Goal: Obtain resource: Download file/media

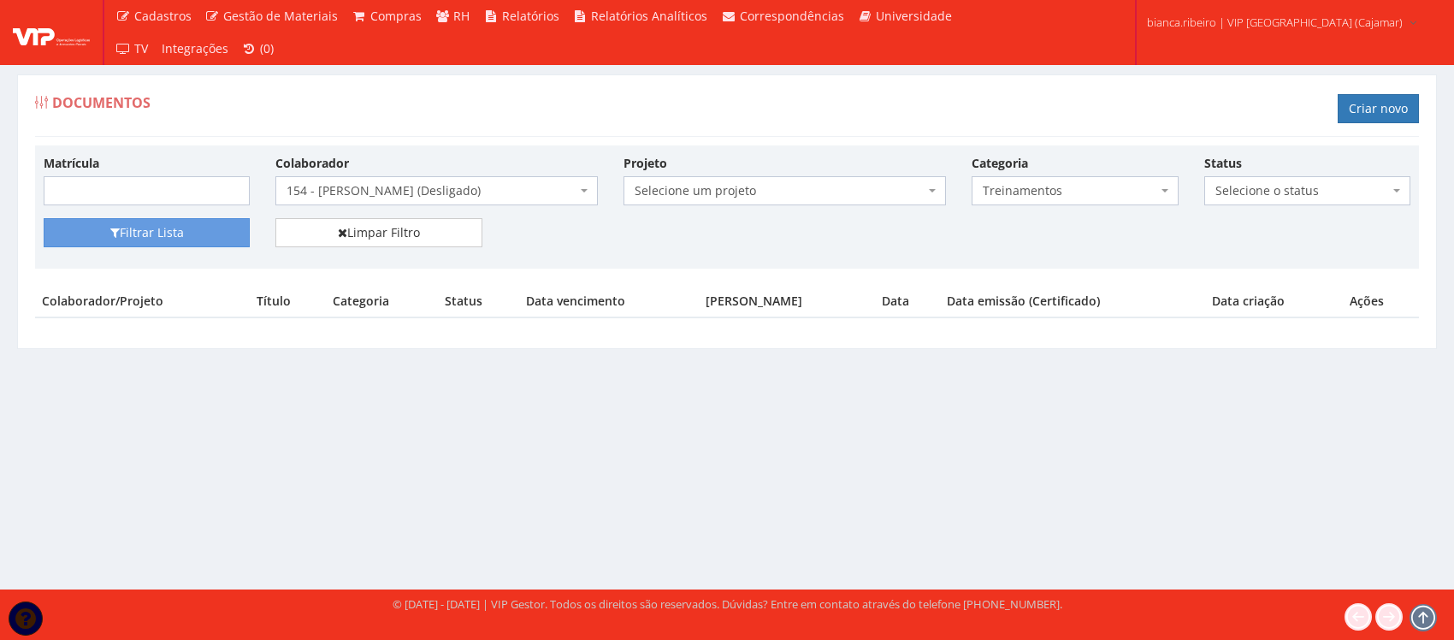
click at [546, 198] on span "154 - [PERSON_NAME] (Desligado)" at bounding box center [432, 190] width 290 height 17
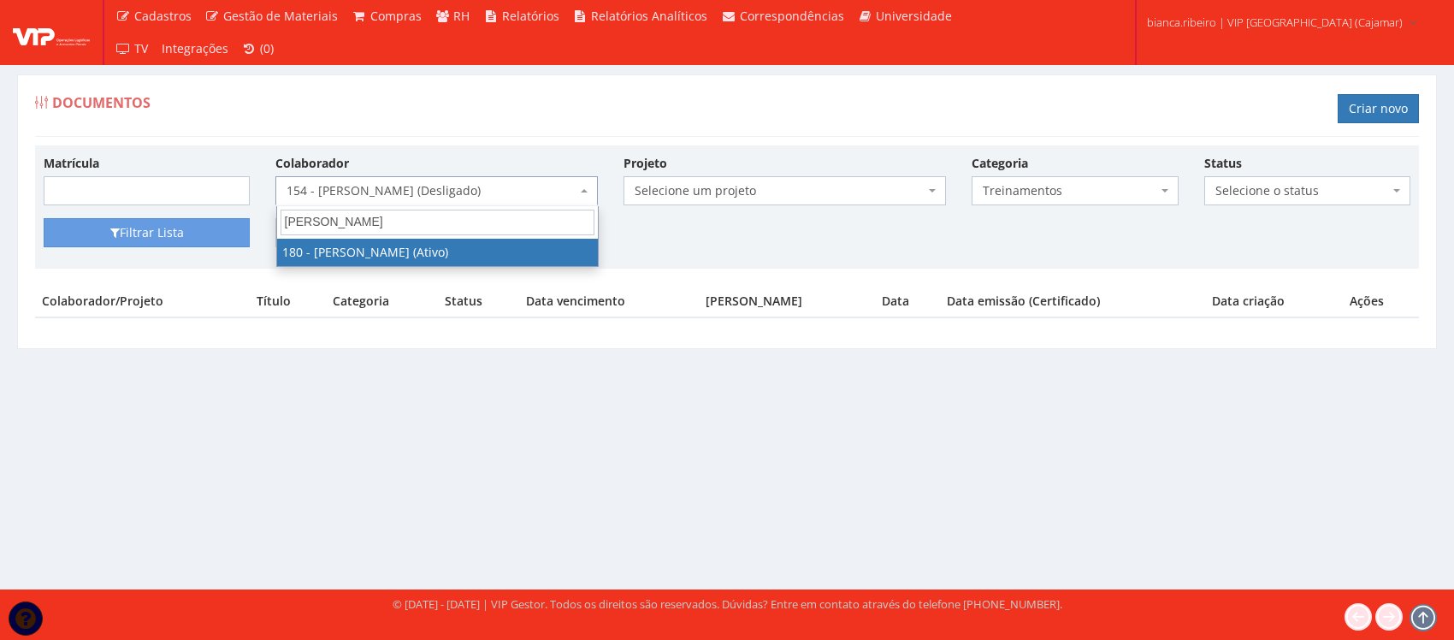
type input "bruno eze"
select select "4077"
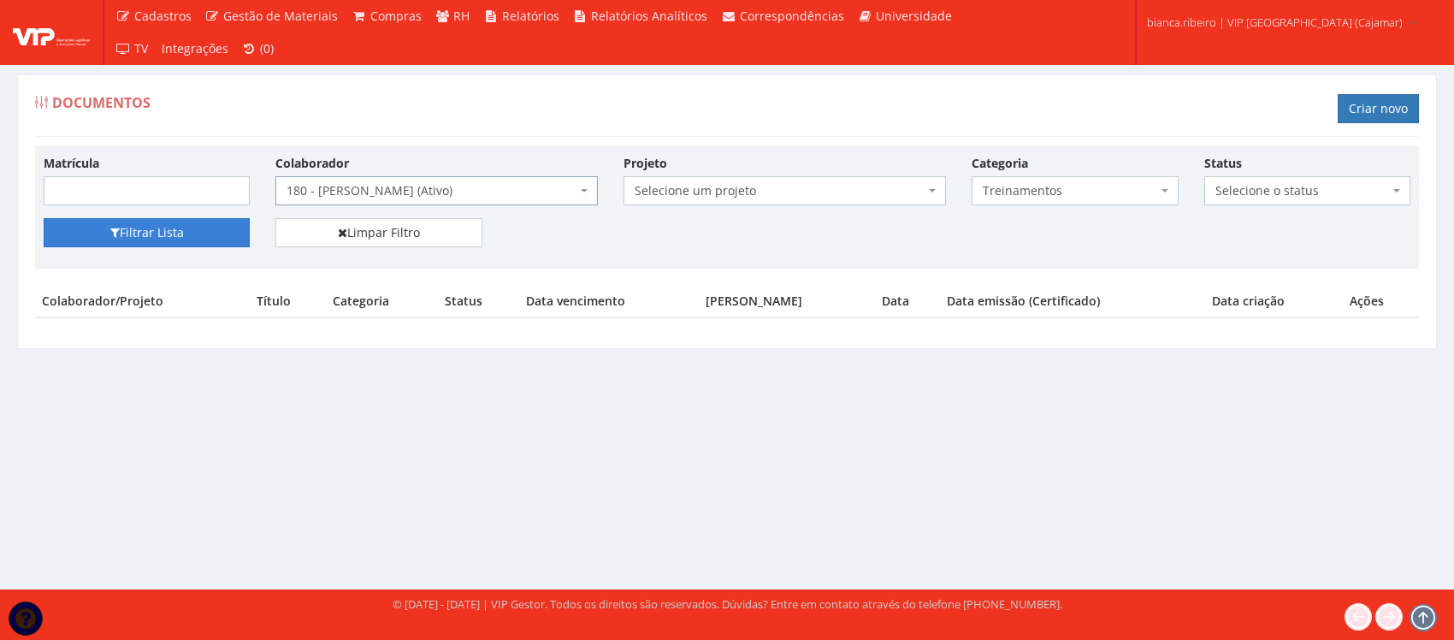
click at [94, 225] on button "Filtrar Lista" at bounding box center [147, 232] width 206 height 29
click at [1110, 195] on span "Treinamentos" at bounding box center [1070, 190] width 174 height 17
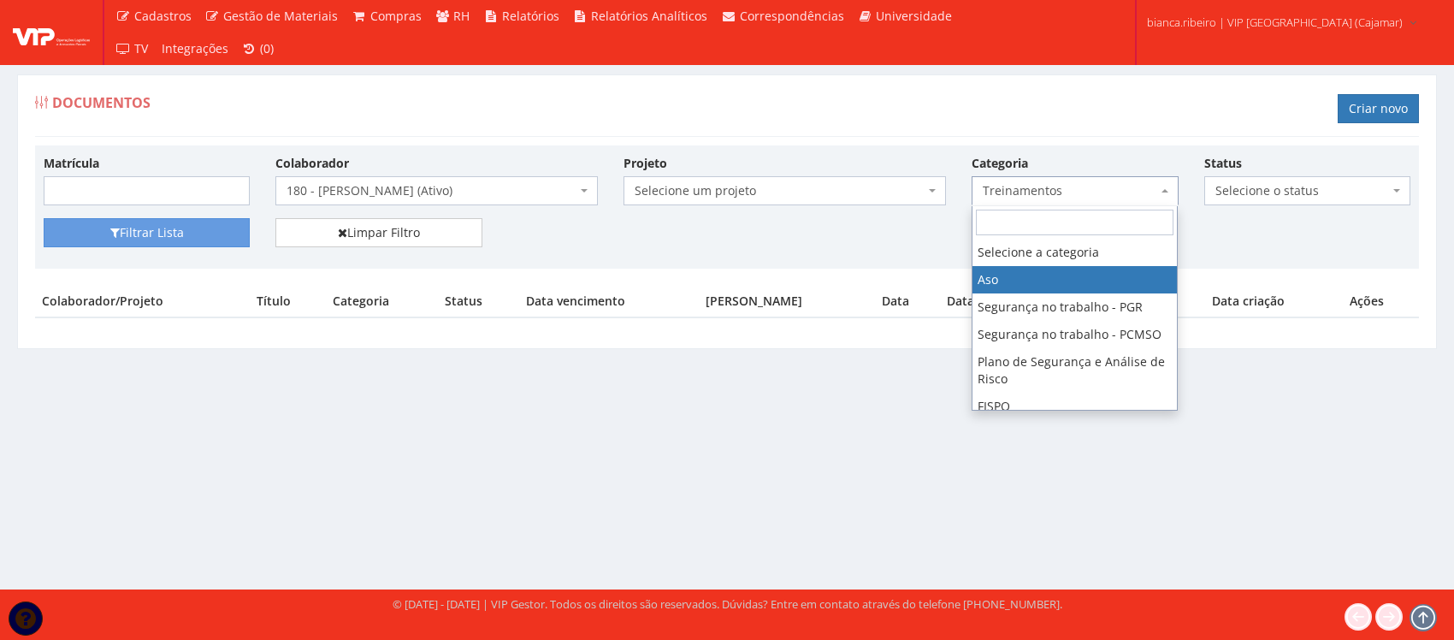
select select "aso"
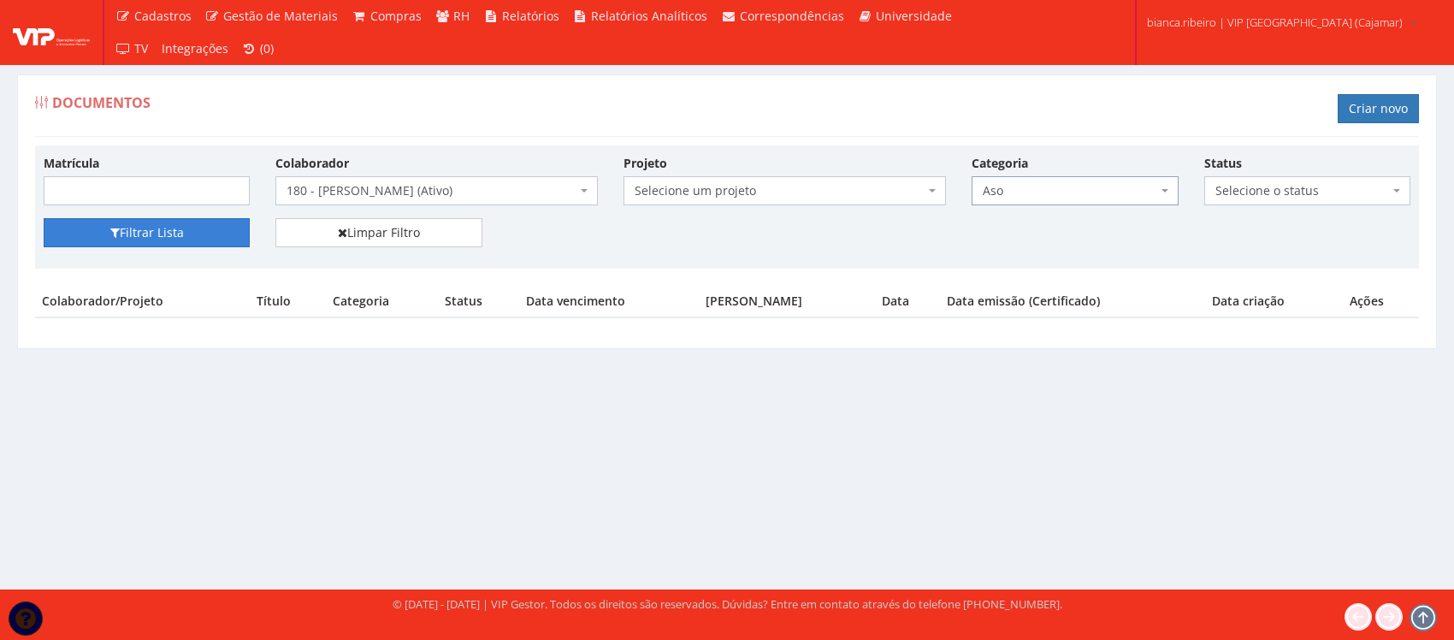
click at [235, 237] on button "Filtrar Lista" at bounding box center [147, 232] width 206 height 29
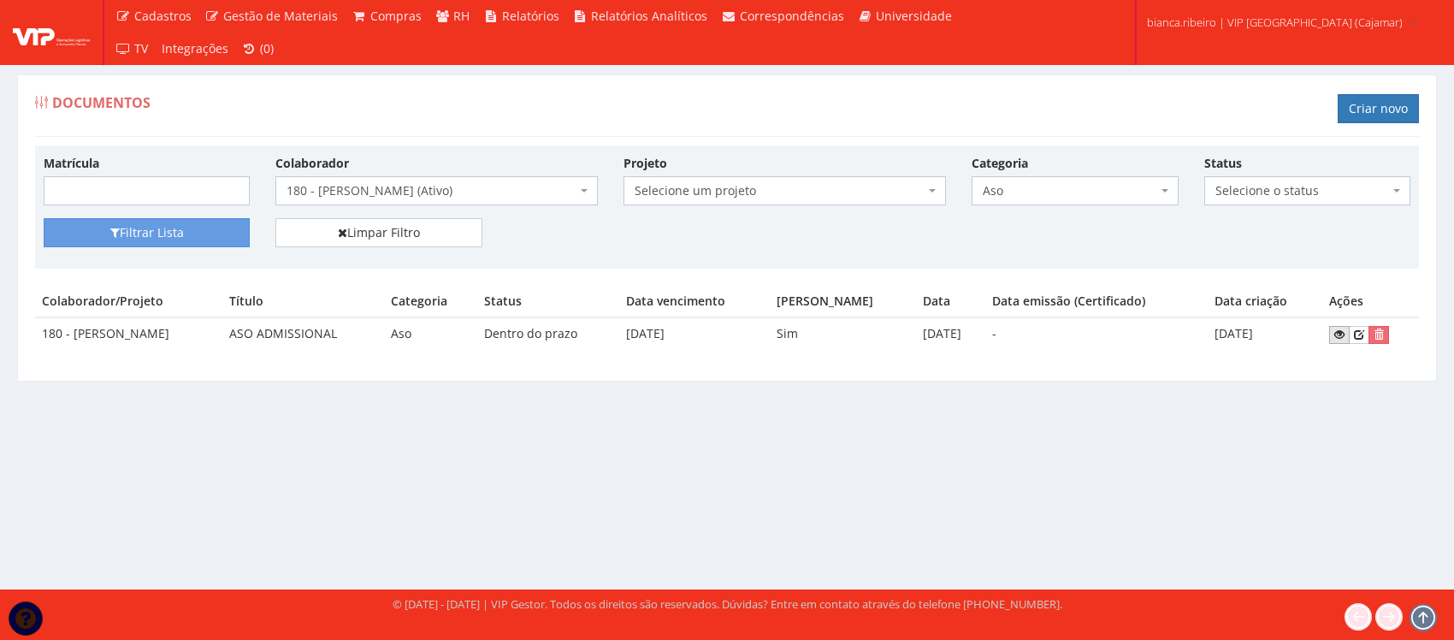
click at [1335, 338] on link at bounding box center [1339, 335] width 21 height 18
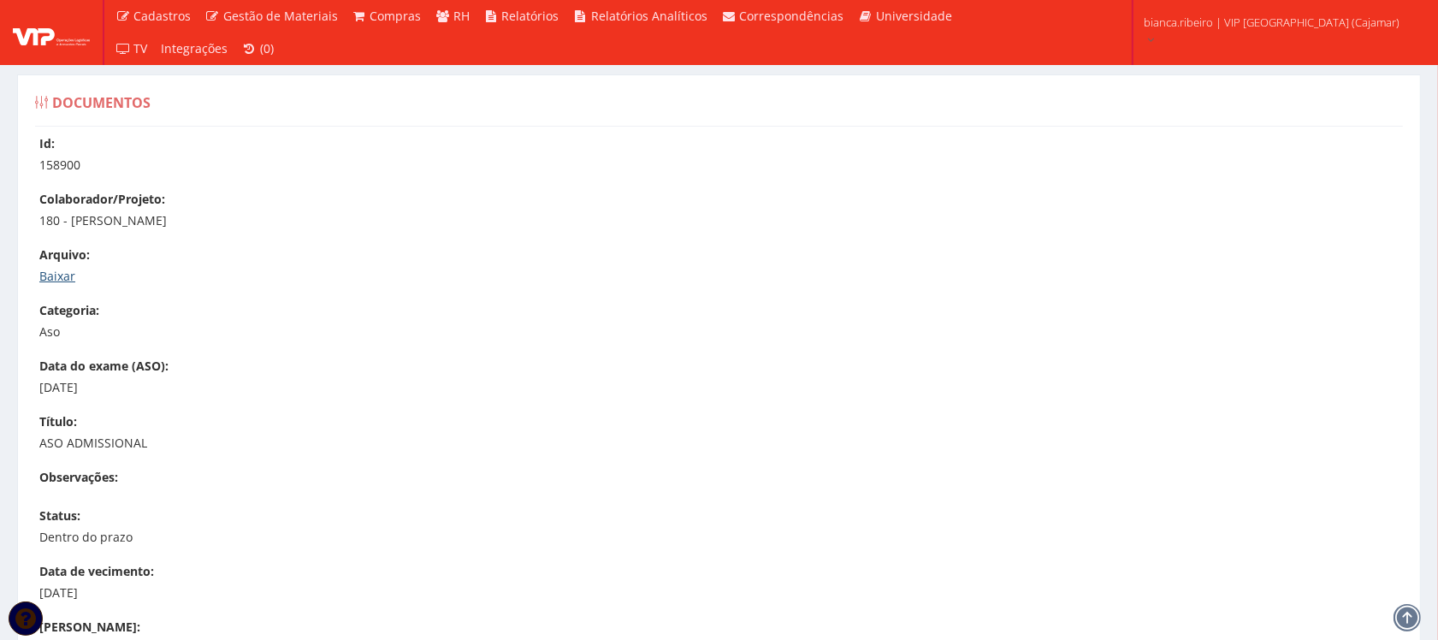
click at [62, 270] on link "Baixar" at bounding box center [57, 276] width 36 height 16
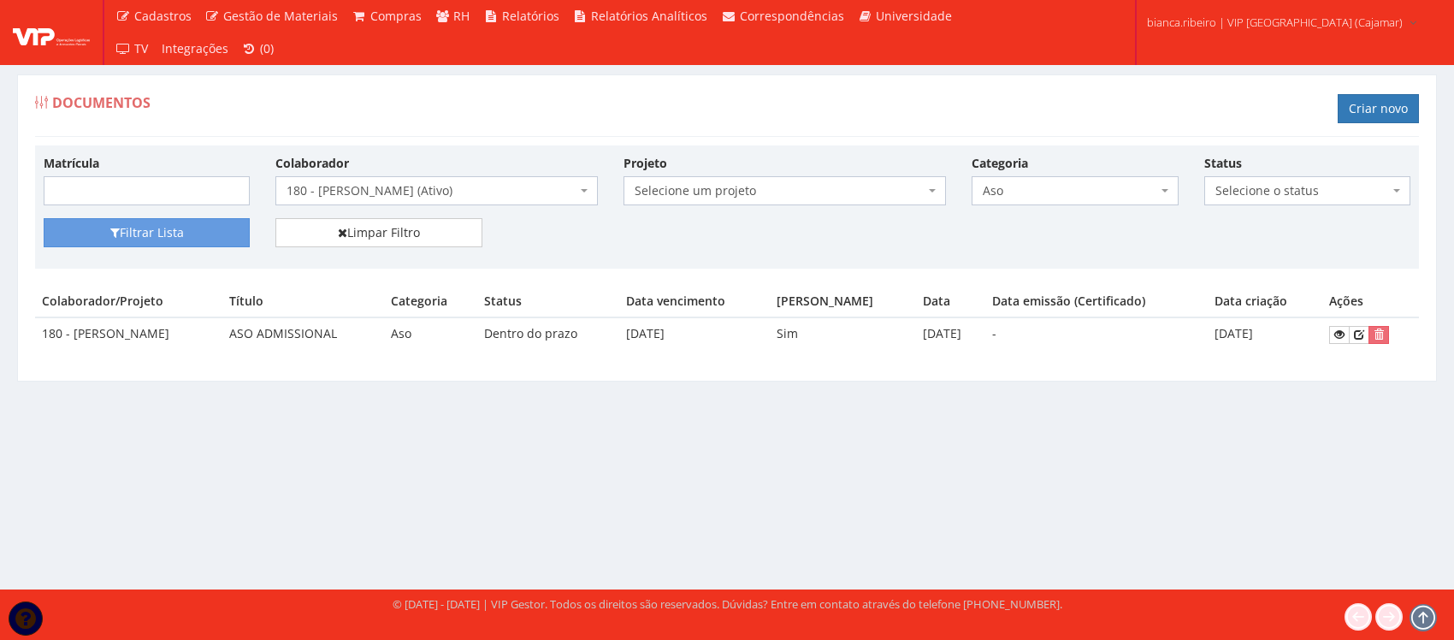
click at [450, 188] on span "180 - [PERSON_NAME] (Ativo)" at bounding box center [432, 190] width 290 height 17
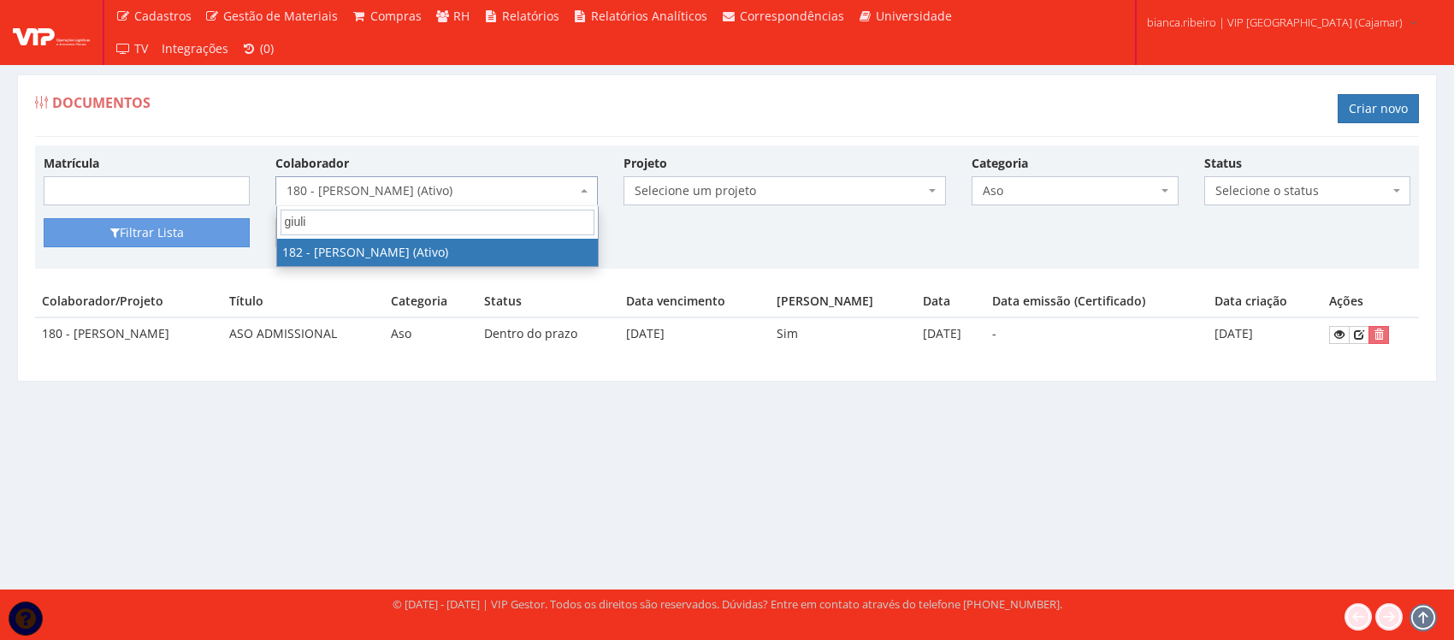
type input "giuli"
select select "4080"
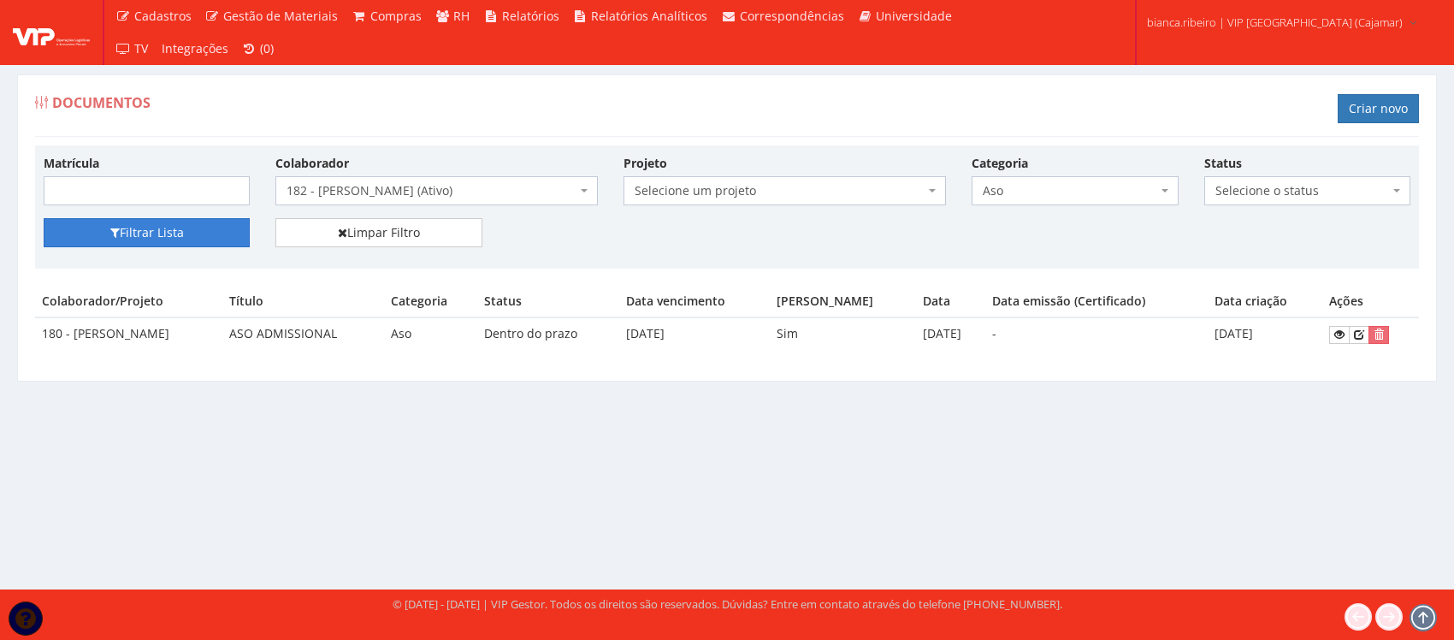
click at [147, 242] on button "Filtrar Lista" at bounding box center [147, 232] width 206 height 29
drag, startPoint x: 250, startPoint y: 332, endPoint x: 73, endPoint y: 332, distance: 177.1
click at [73, 332] on td "182 - [PERSON_NAME]" at bounding box center [128, 333] width 187 height 33
copy td "GIULIA RODRIGUES PARPINELLI"
click at [642, 554] on div "Documentos Criar novo Matrícula Colaborador Selecione um colaborador 95 - ADRIA…" at bounding box center [727, 316] width 1454 height 547
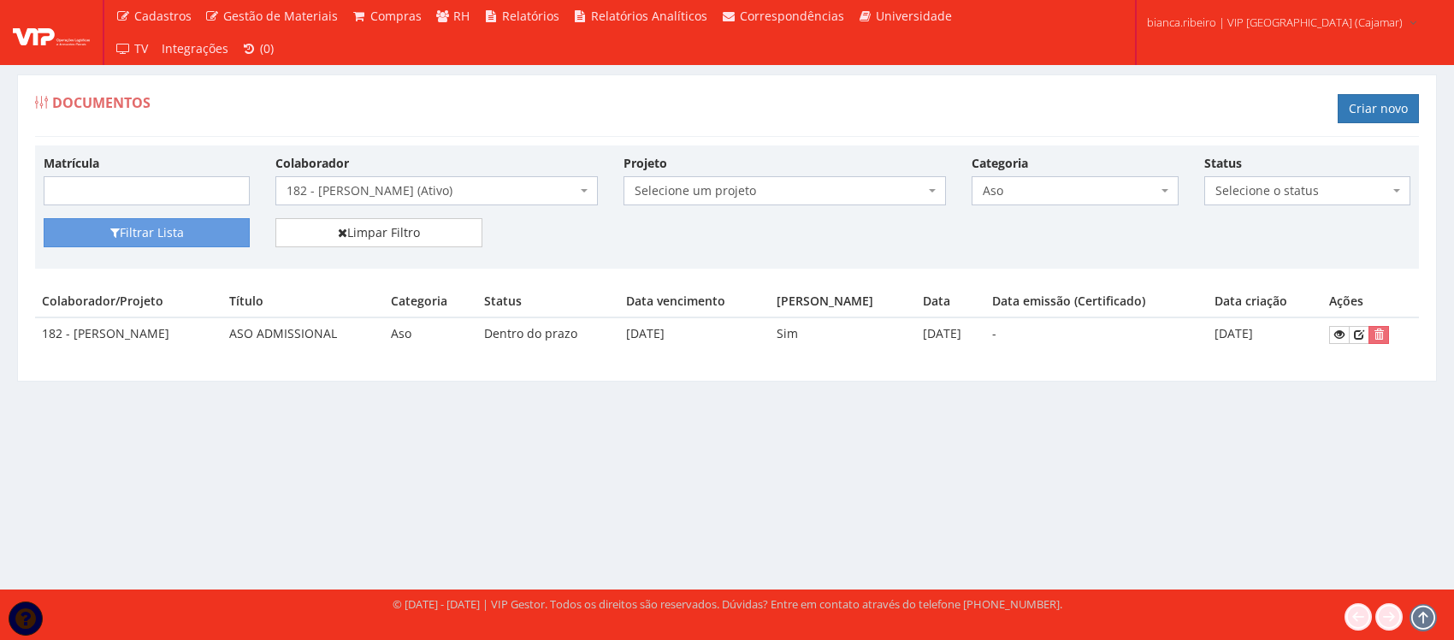
click at [1102, 180] on span "Aso" at bounding box center [1075, 190] width 206 height 29
drag, startPoint x: 1294, startPoint y: 469, endPoint x: 1293, endPoint y: 441, distance: 28.2
click at [1294, 464] on div "Documentos Criar novo Matrícula Colaborador Selecione um colaborador 95 - ADRIA…" at bounding box center [727, 316] width 1454 height 547
click at [1339, 340] on link at bounding box center [1339, 335] width 21 height 18
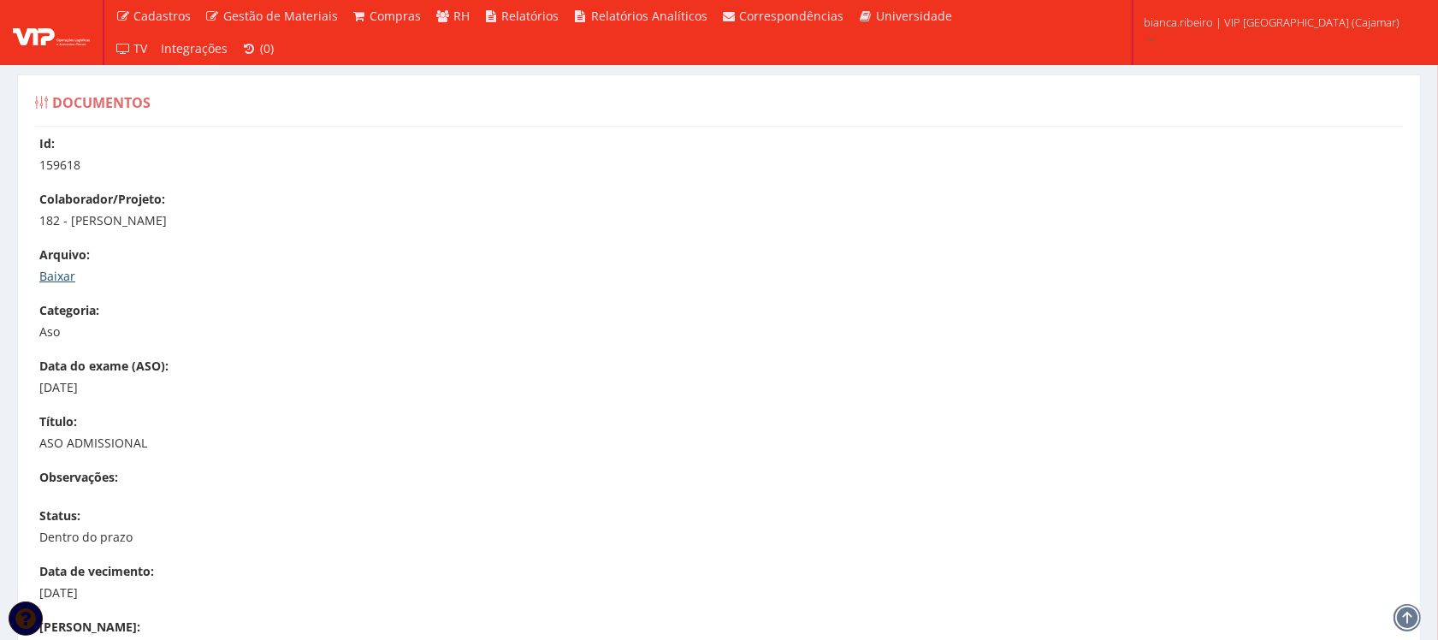
click at [56, 270] on link "Baixar" at bounding box center [57, 276] width 36 height 16
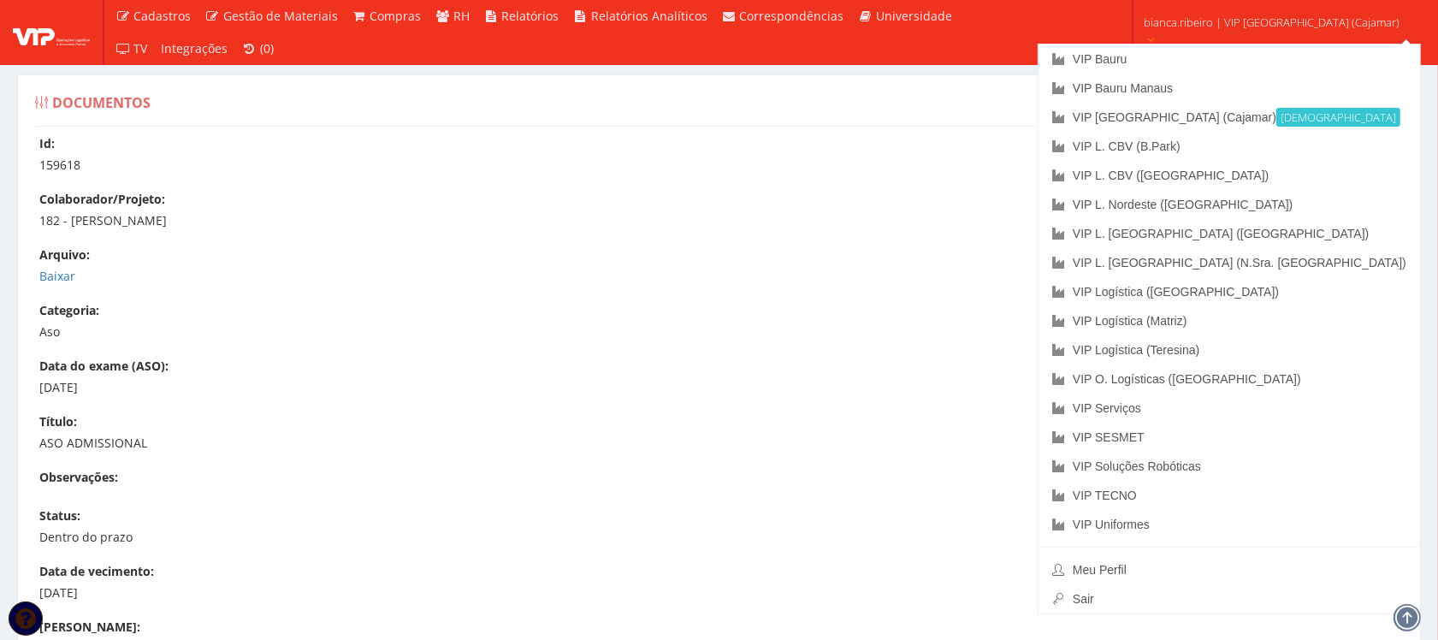
click at [355, 276] on p "Baixar" at bounding box center [727, 276] width 1376 height 17
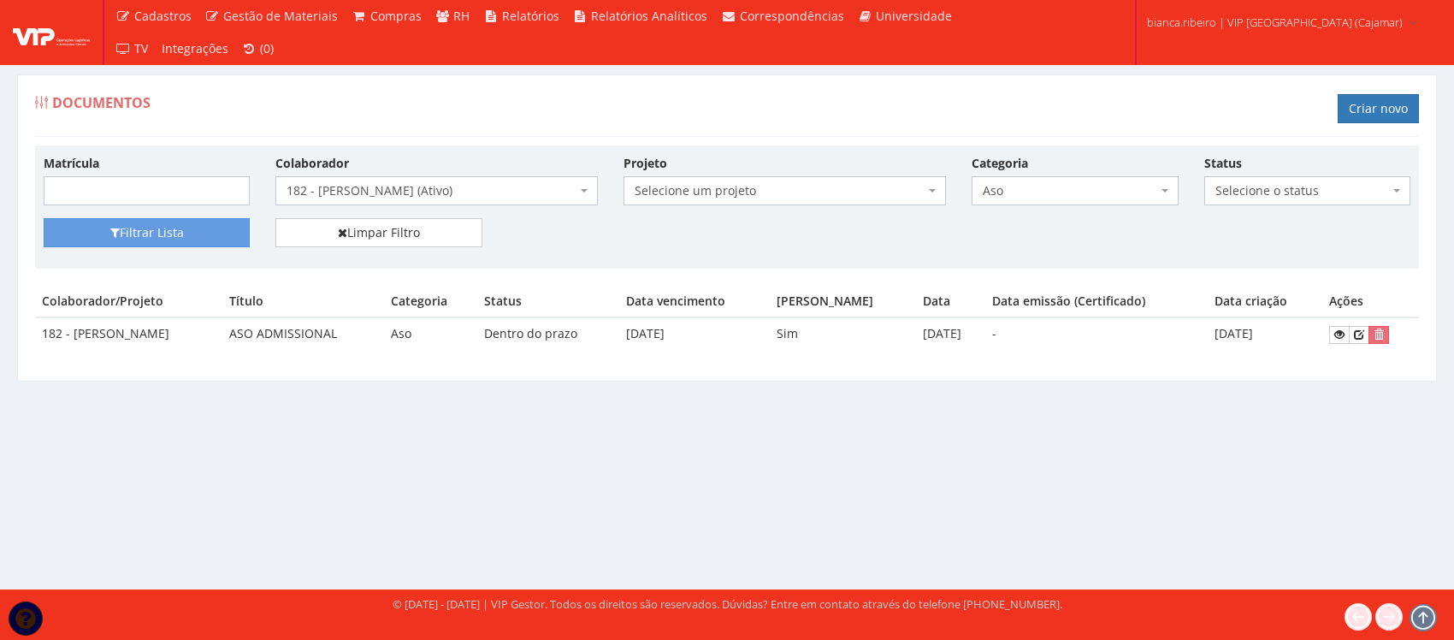
click at [1091, 197] on span "Aso" at bounding box center [1070, 190] width 174 height 17
type input "hol"
select select "holerite"
click at [198, 237] on button "Filtrar Lista" at bounding box center [147, 232] width 206 height 29
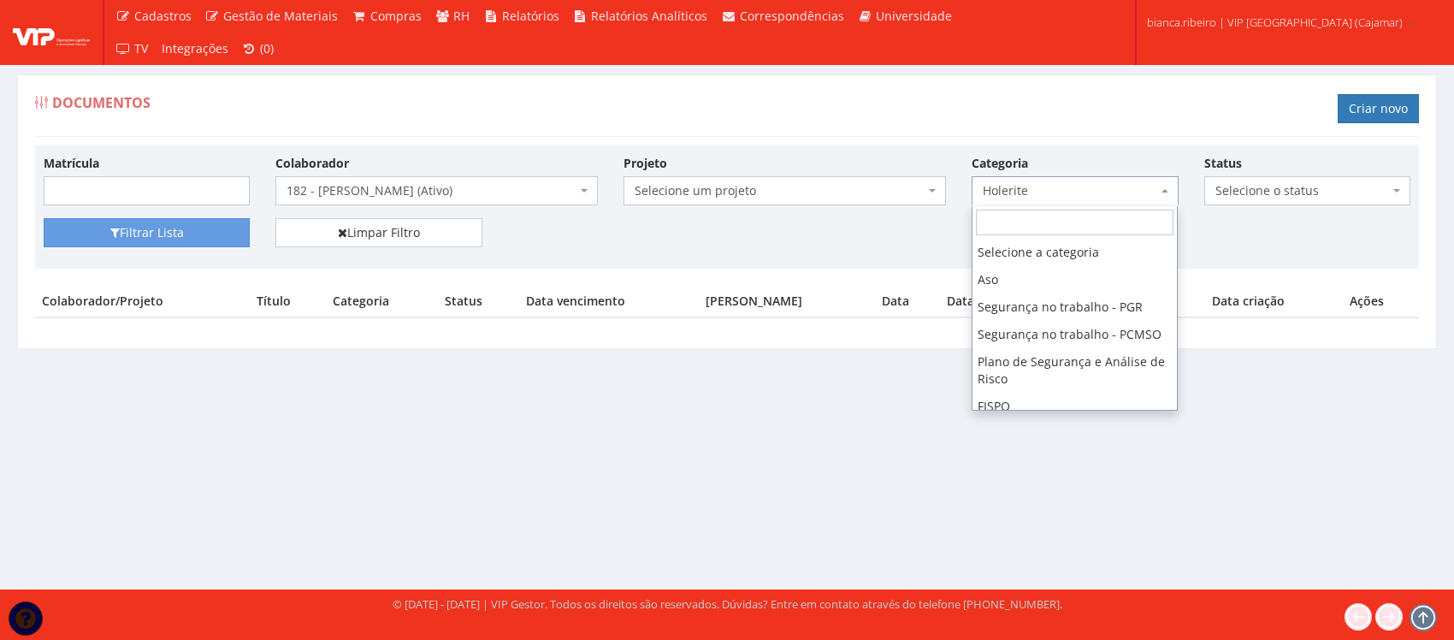
click at [985, 198] on span "Holerite" at bounding box center [1070, 190] width 174 height 17
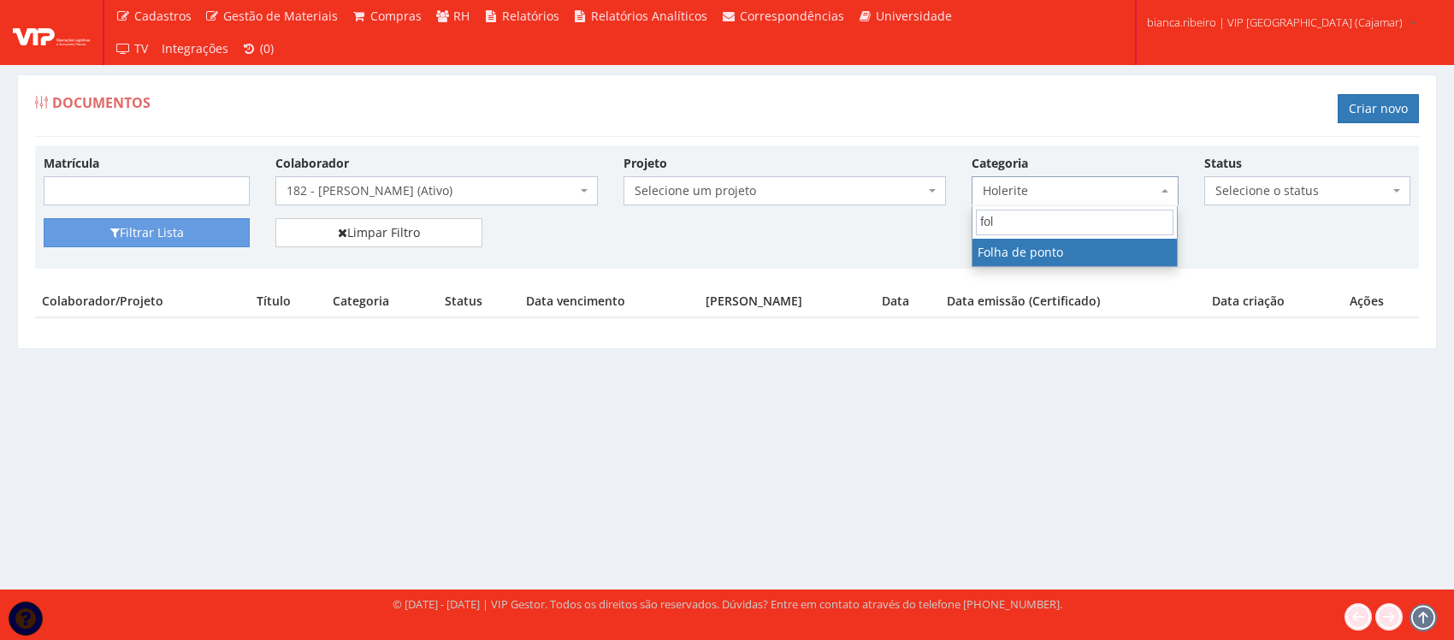
type input "fol"
select select "folha_ponto"
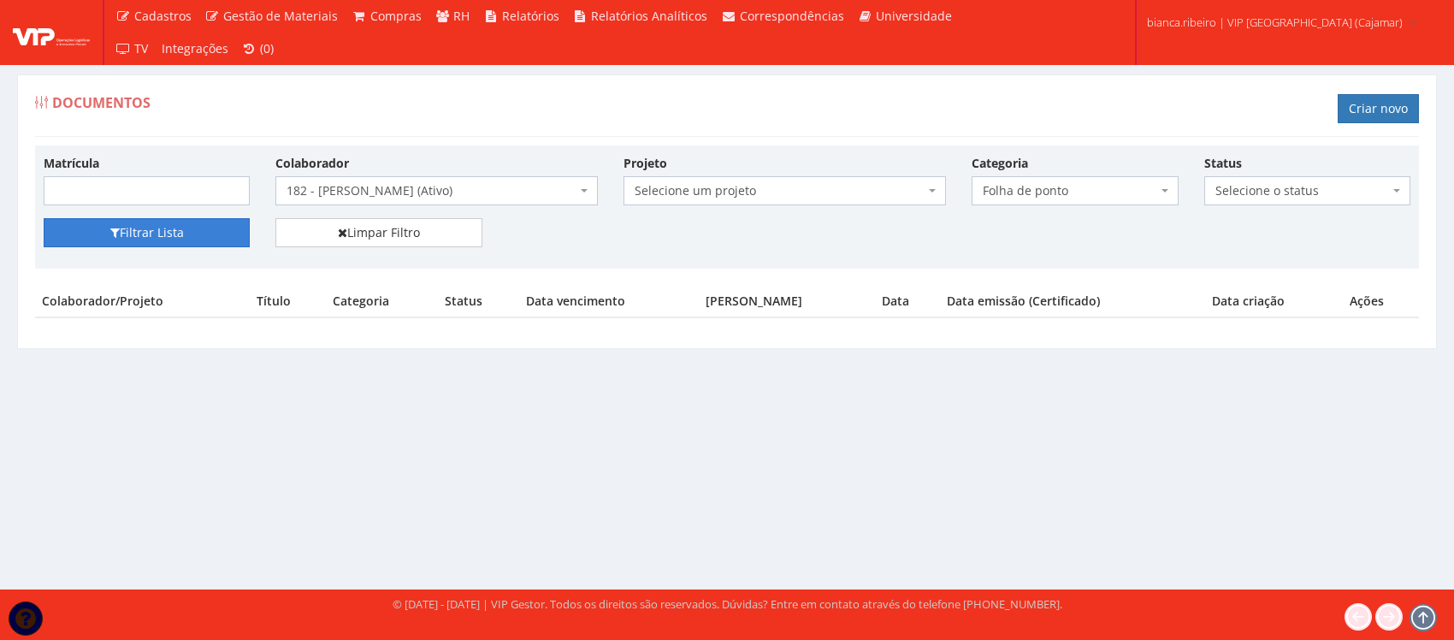
click at [139, 236] on button "Filtrar Lista" at bounding box center [147, 232] width 206 height 29
drag, startPoint x: 1071, startPoint y: 186, endPoint x: 1067, endPoint y: 201, distance: 16.0
click at [1071, 186] on span "Folha de ponto" at bounding box center [1070, 190] width 174 height 17
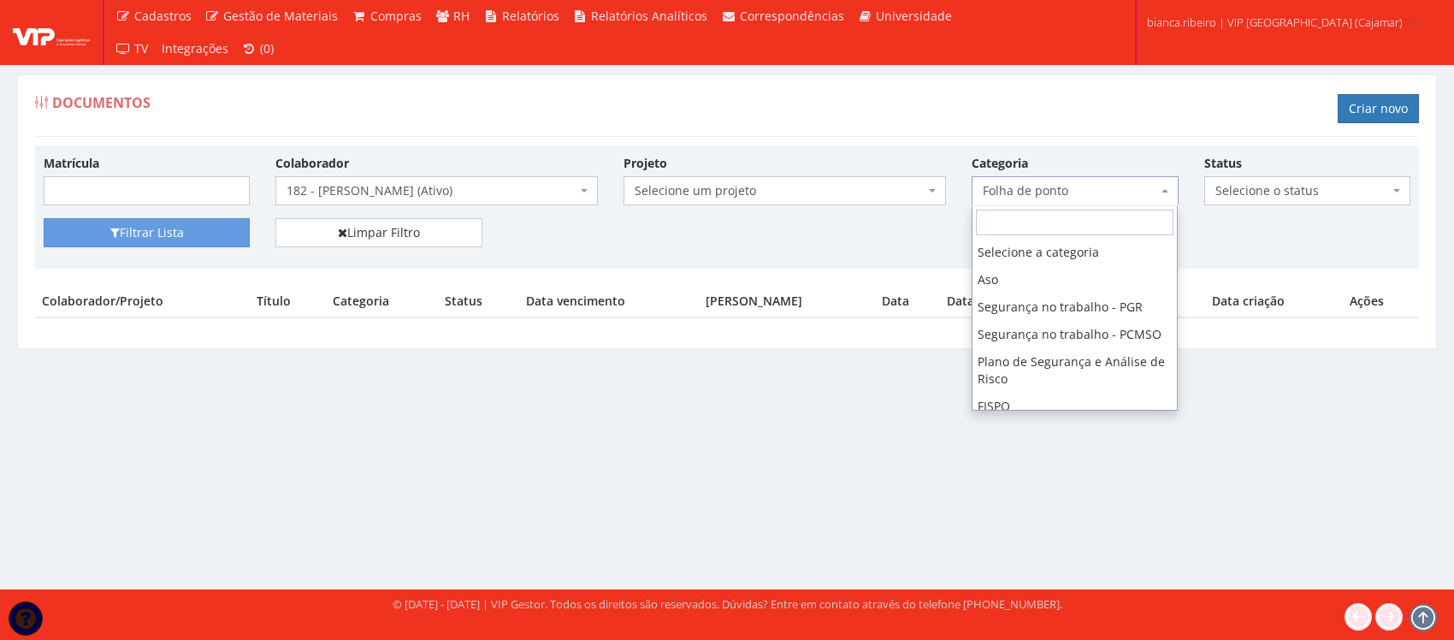
scroll to position [171, 0]
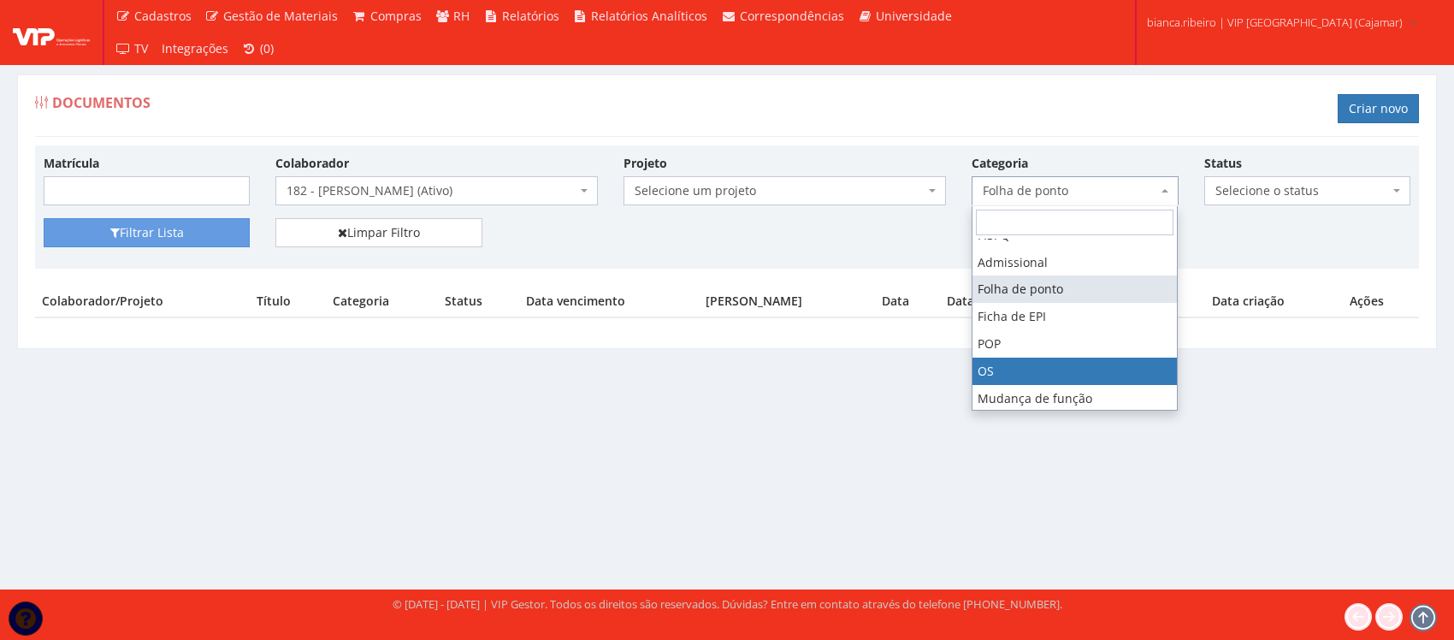
click at [885, 428] on div "Documentos Criar novo Matrícula [PERSON_NAME] um colaborador 95 - [PERSON_NAME]…" at bounding box center [727, 316] width 1454 height 547
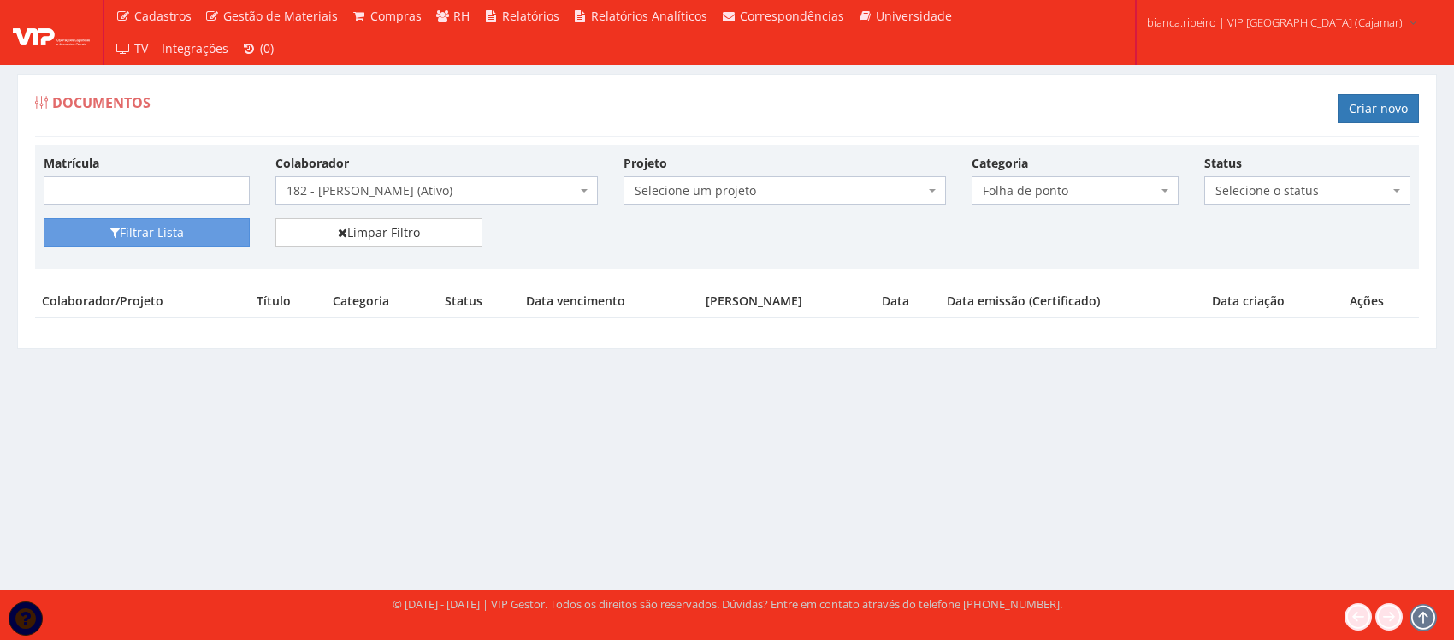
click at [1089, 184] on span "Folha de ponto" at bounding box center [1070, 190] width 174 height 17
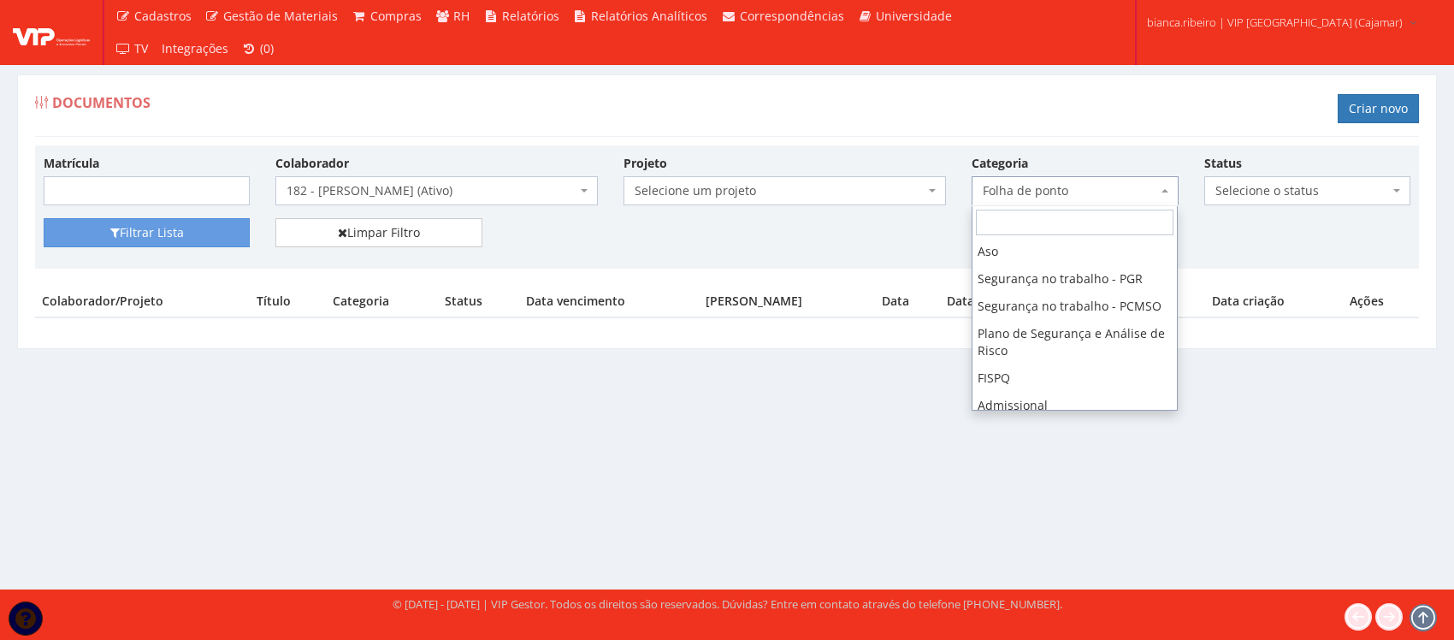
scroll to position [0, 0]
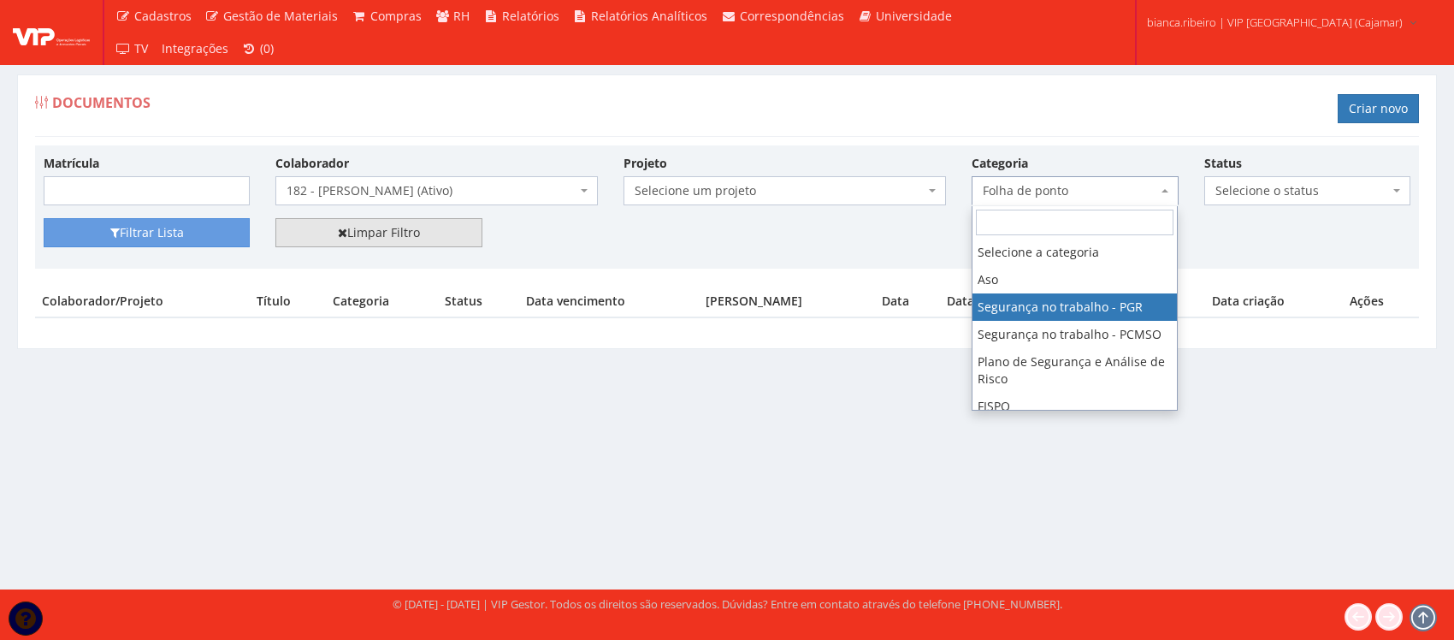
click at [335, 242] on link "Limpar Filtro" at bounding box center [378, 232] width 206 height 29
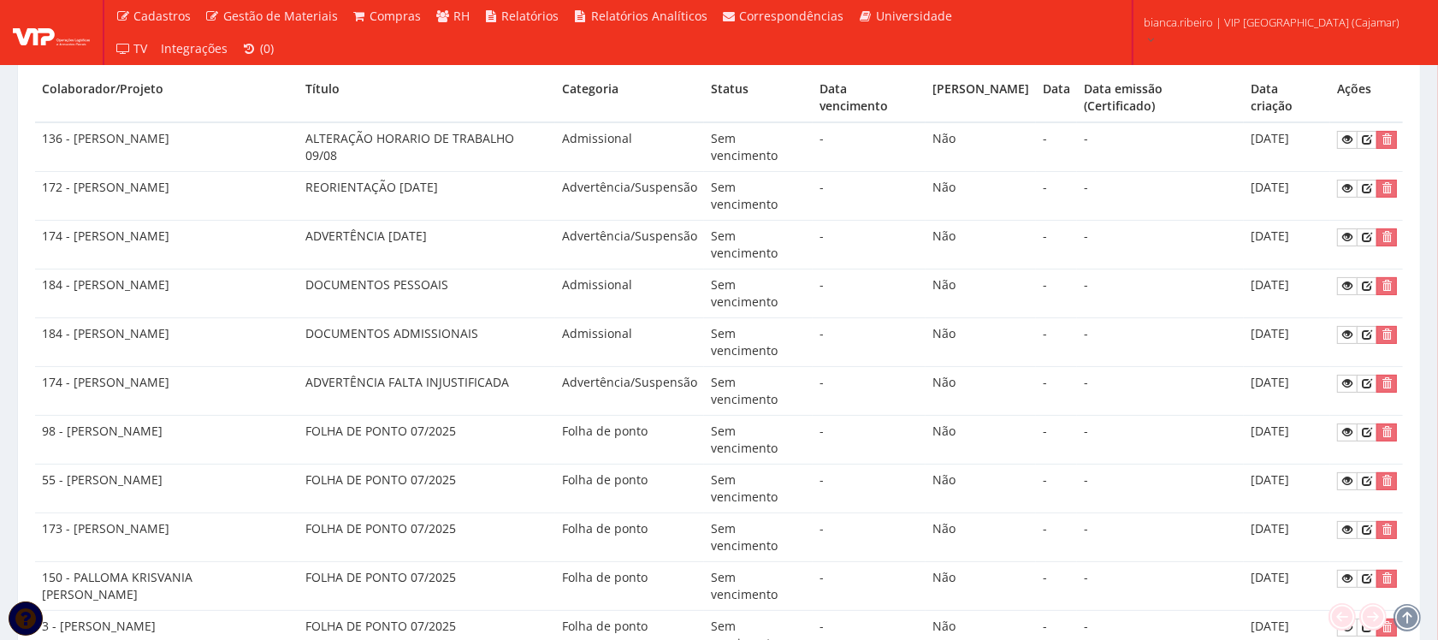
scroll to position [214, 0]
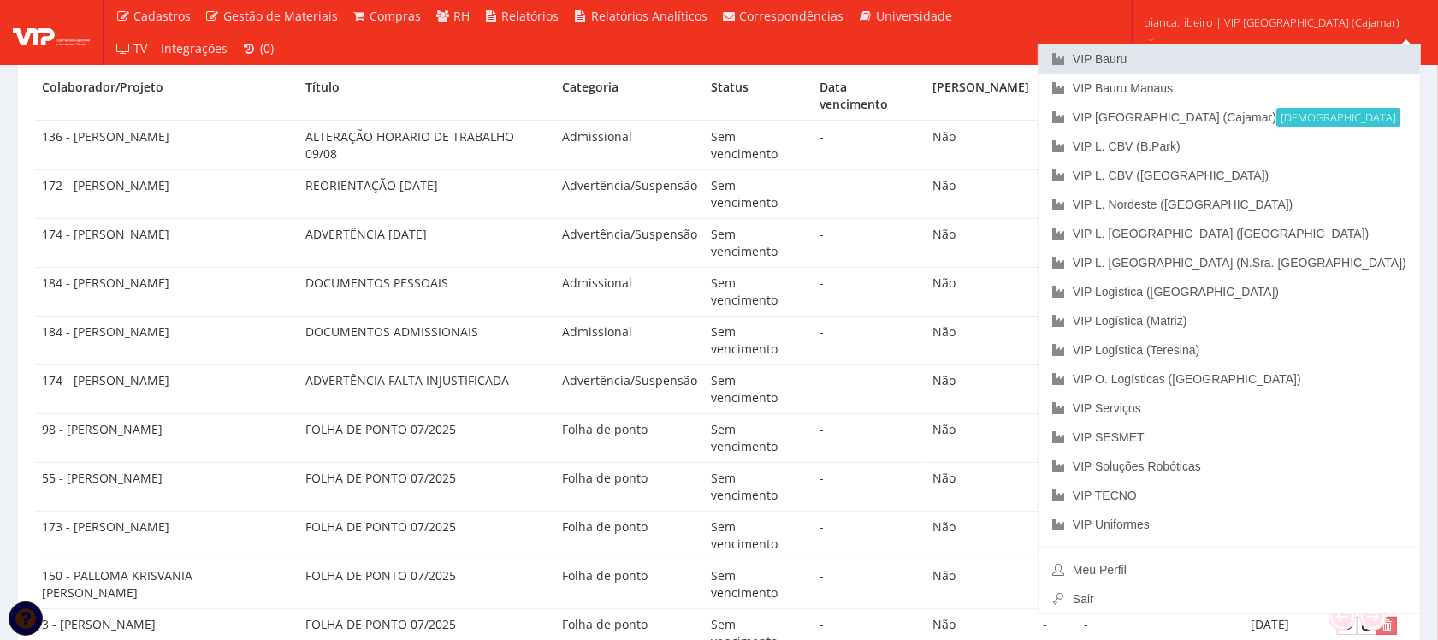
click at [1191, 57] on link "VIP Bauru" at bounding box center [1228, 58] width 381 height 29
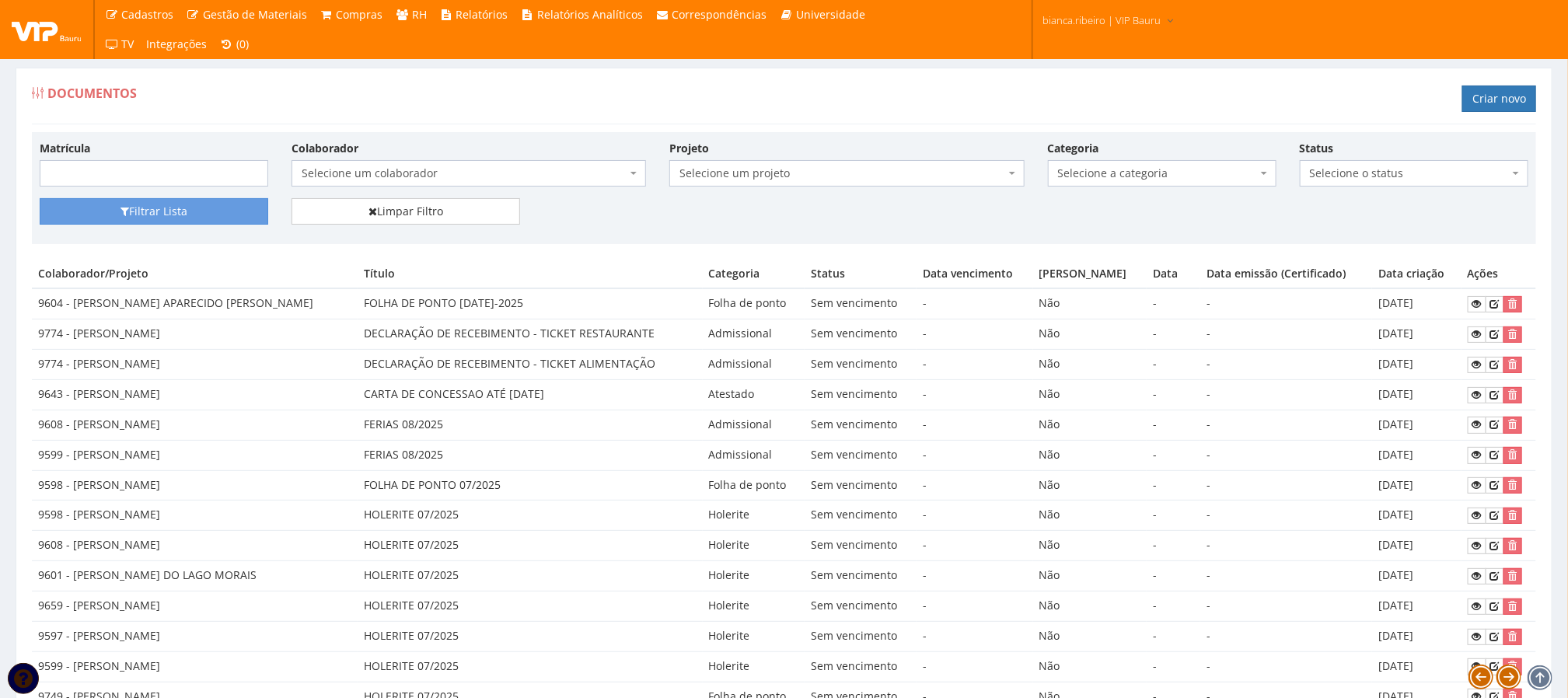
click at [795, 104] on div "Documentos Criar novo" at bounding box center [784, 101] width 1504 height 46
